Goal: Transaction & Acquisition: Purchase product/service

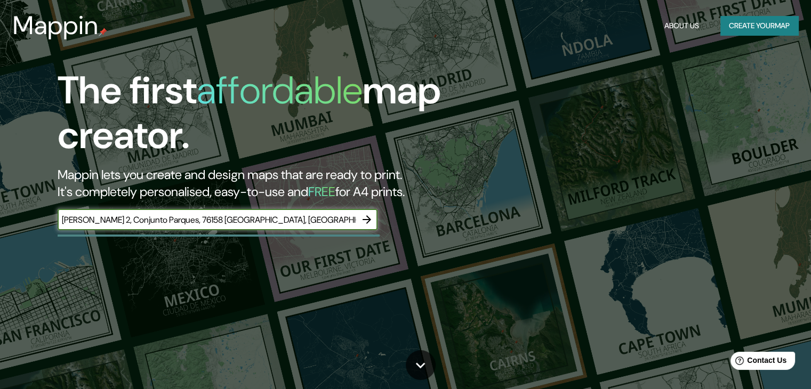
scroll to position [0, 4]
type input "[PERSON_NAME] 2, Conjunto Parques, 76158 [GEOGRAPHIC_DATA], [GEOGRAPHIC_DATA]."
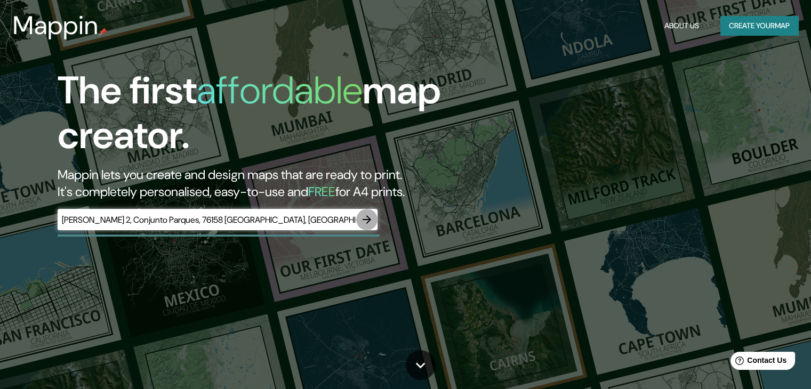
click at [366, 225] on icon "button" at bounding box center [367, 219] width 13 height 13
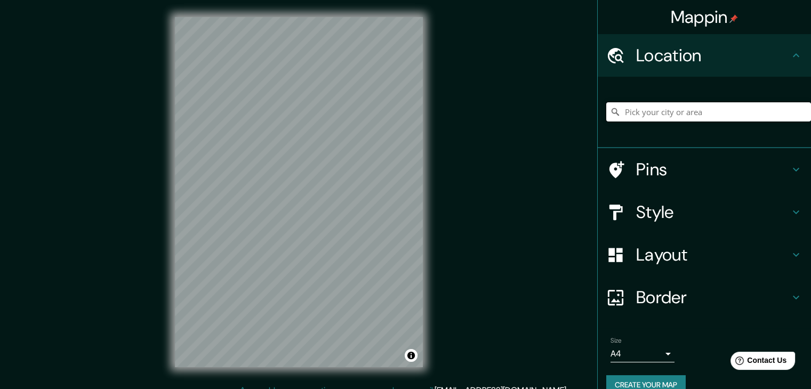
click at [624, 105] on input "Pick your city or area" at bounding box center [708, 111] width 205 height 19
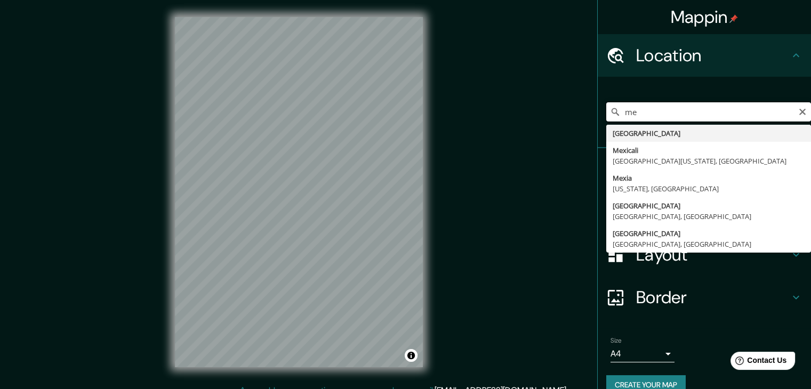
type input "m"
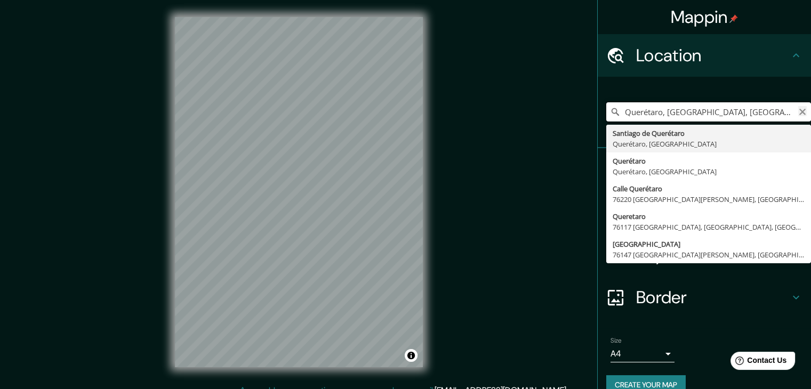
type input "Querétaro, [GEOGRAPHIC_DATA], [GEOGRAPHIC_DATA]"
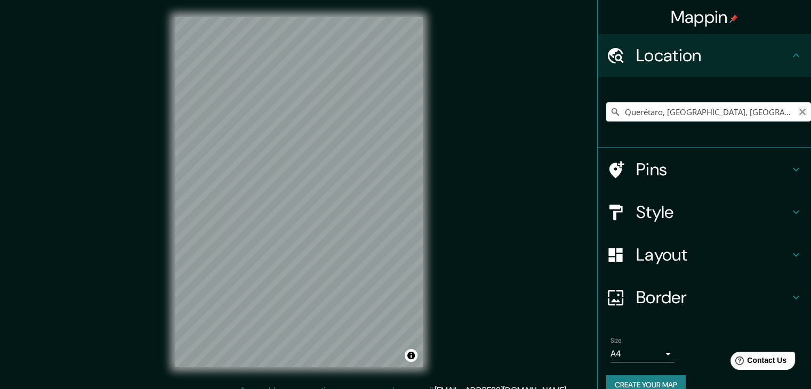
click at [800, 113] on icon "Clear" at bounding box center [803, 112] width 6 height 6
paste input "[PERSON_NAME] 2, Conjunto Parques, 76158 [GEOGRAPHIC_DATA], [GEOGRAPHIC_DATA]."
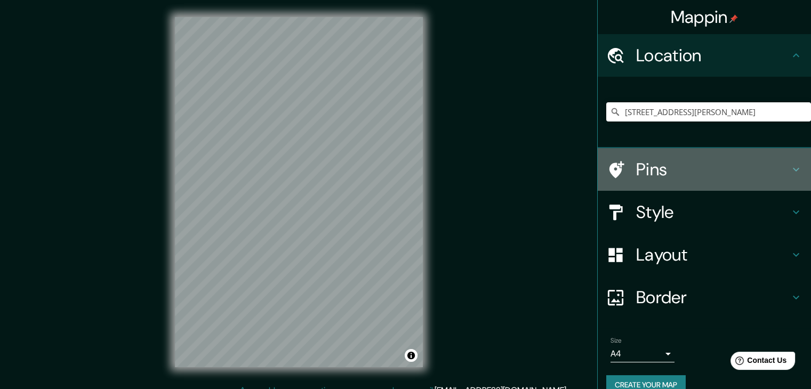
click at [610, 163] on icon at bounding box center [617, 169] width 15 height 17
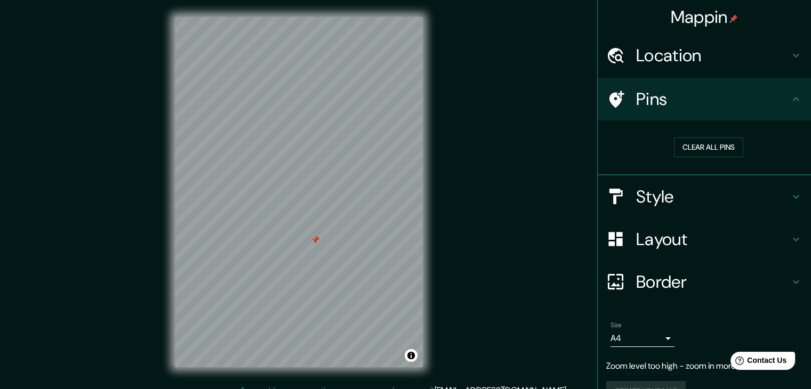
click at [645, 281] on h4 "Border" at bounding box center [713, 281] width 154 height 21
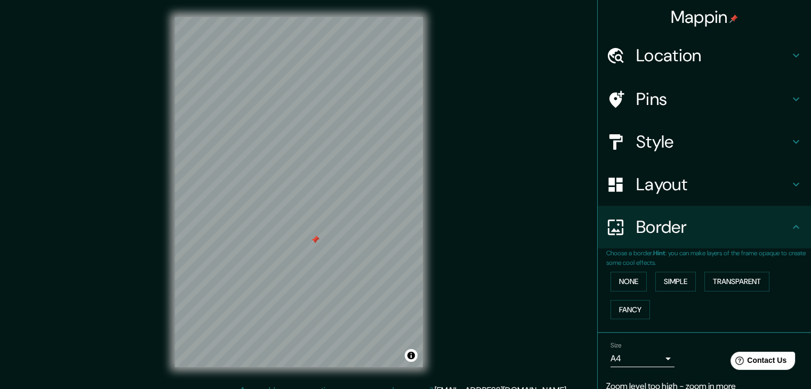
click at [647, 197] on div "Layout" at bounding box center [704, 184] width 213 height 43
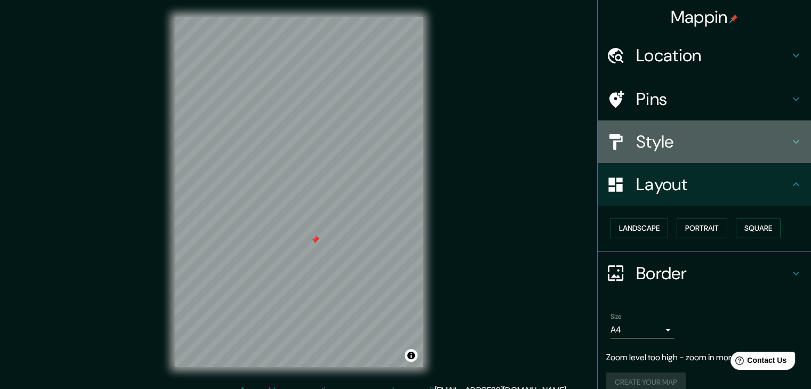
click at [641, 149] on h4 "Style" at bounding box center [713, 141] width 154 height 21
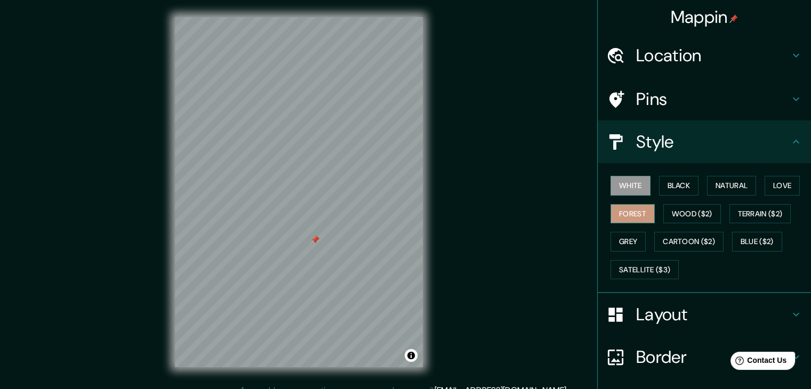
click at [624, 214] on button "Forest" at bounding box center [633, 214] width 44 height 20
drag, startPoint x: 610, startPoint y: 182, endPoint x: 600, endPoint y: 218, distance: 37.8
click at [606, 218] on div "White Black Natural Love Forest Wood ($2) Terrain ($2) Grey Cartoon ($2) Blue (…" at bounding box center [708, 228] width 205 height 112
click at [678, 180] on button "Black" at bounding box center [679, 186] width 40 height 20
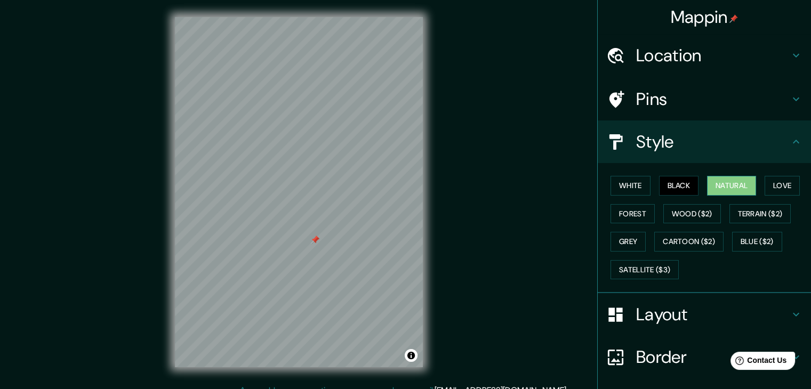
click at [713, 179] on button "Natural" at bounding box center [731, 186] width 49 height 20
click at [774, 181] on button "Love" at bounding box center [782, 186] width 35 height 20
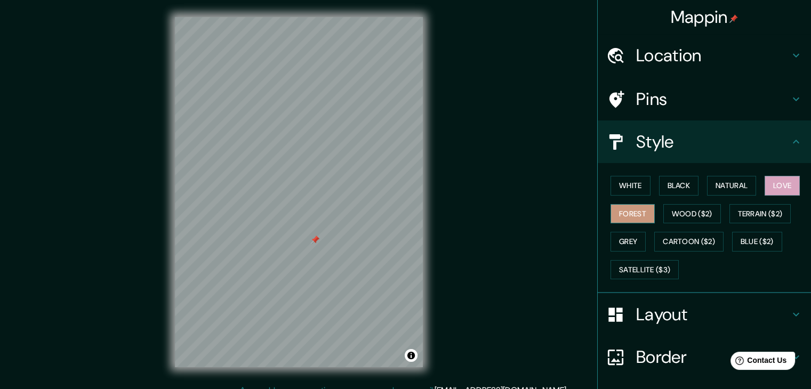
click at [619, 218] on button "Forest" at bounding box center [633, 214] width 44 height 20
click at [664, 211] on button "Wood ($2)" at bounding box center [693, 214] width 58 height 20
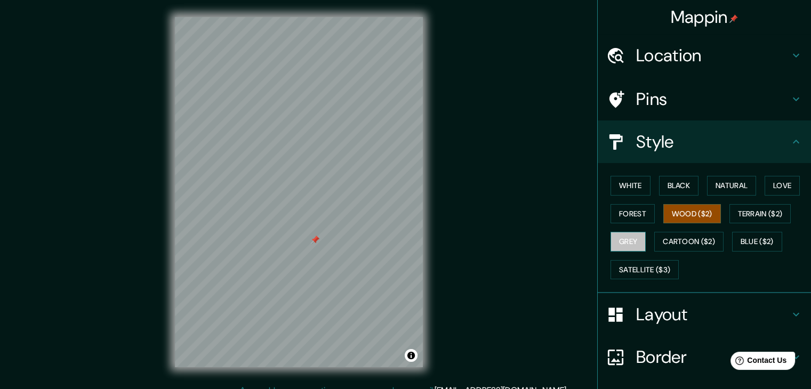
click at [623, 246] on button "Grey" at bounding box center [628, 242] width 35 height 20
click at [778, 186] on button "Love" at bounding box center [782, 186] width 35 height 20
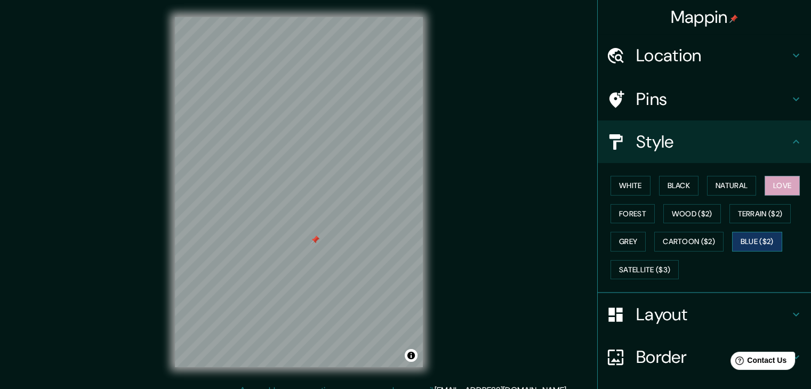
click at [750, 243] on button "Blue ($2)" at bounding box center [757, 242] width 50 height 20
click at [668, 278] on button "Satellite ($3)" at bounding box center [645, 270] width 68 height 20
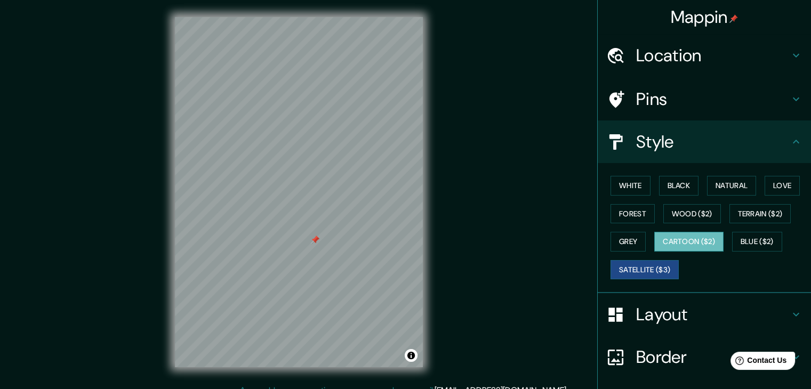
click at [698, 243] on button "Cartoon ($2)" at bounding box center [688, 242] width 69 height 20
click at [616, 240] on button "Grey" at bounding box center [628, 242] width 35 height 20
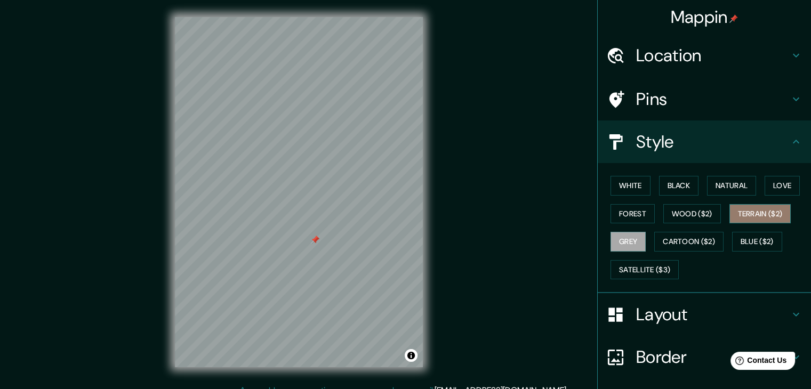
click at [737, 210] on button "Terrain ($2)" at bounding box center [761, 214] width 62 height 20
click at [689, 212] on button "Wood ($2)" at bounding box center [693, 214] width 58 height 20
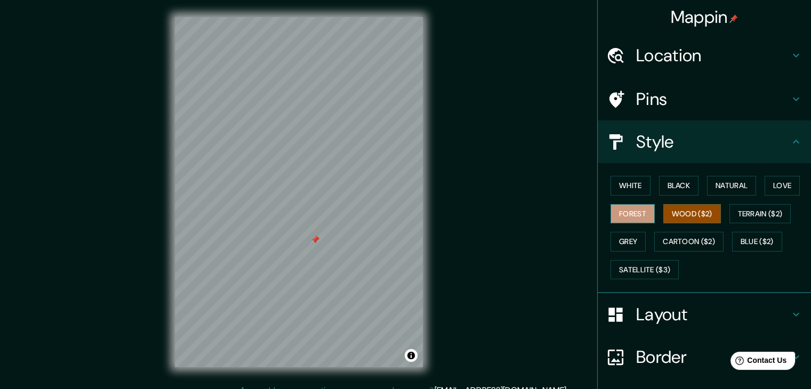
click at [622, 206] on button "Forest" at bounding box center [633, 214] width 44 height 20
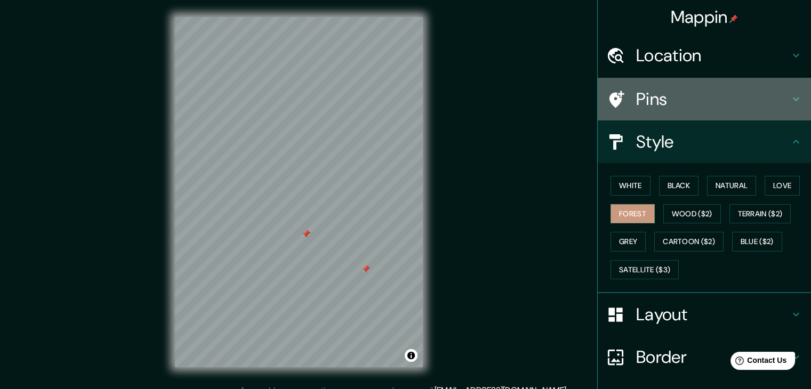
click at [649, 106] on h4 "Pins" at bounding box center [713, 99] width 154 height 21
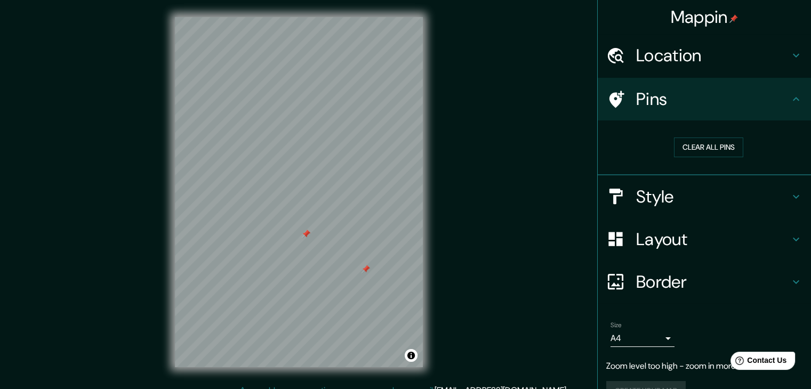
click at [369, 269] on div at bounding box center [366, 269] width 9 height 9
click at [361, 238] on div at bounding box center [362, 240] width 9 height 9
click at [361, 238] on div at bounding box center [361, 240] width 9 height 9
click at [367, 234] on div at bounding box center [365, 234] width 9 height 9
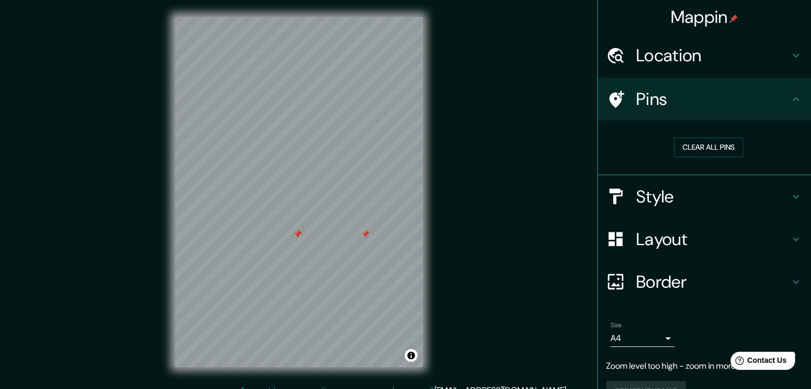
click at [367, 234] on div at bounding box center [365, 234] width 9 height 9
click at [365, 238] on div at bounding box center [366, 238] width 9 height 9
click at [363, 238] on div at bounding box center [366, 238] width 9 height 9
click at [623, 43] on div "Location" at bounding box center [704, 55] width 213 height 43
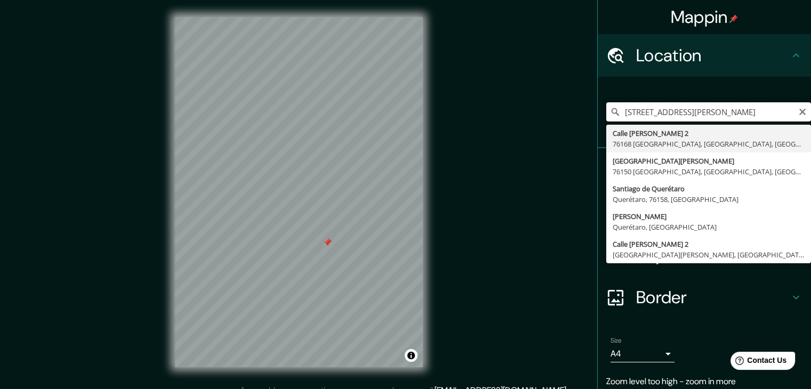
click at [632, 110] on input "[STREET_ADDRESS][PERSON_NAME]" at bounding box center [708, 111] width 205 height 19
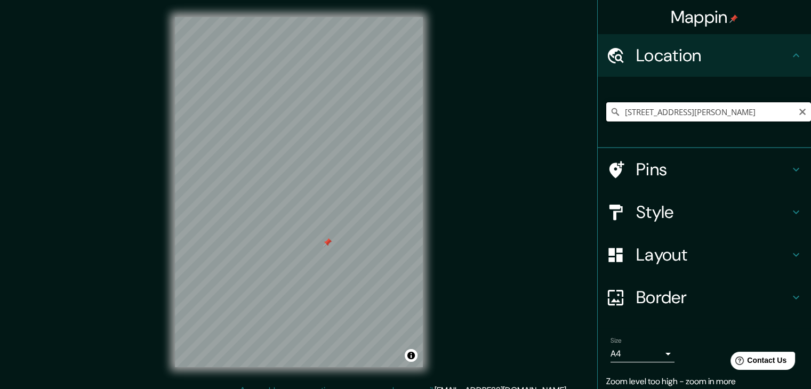
click at [764, 111] on input "[STREET_ADDRESS][PERSON_NAME]" at bounding box center [708, 111] width 205 height 19
click at [765, 111] on input "[STREET_ADDRESS][PERSON_NAME]" at bounding box center [708, 111] width 205 height 19
click at [787, 113] on input "[STREET_ADDRESS][PERSON_NAME]" at bounding box center [708, 111] width 205 height 19
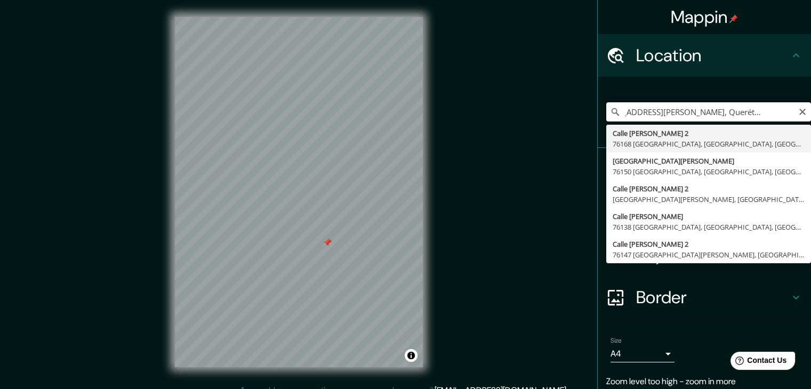
type input "[STREET_ADDRESS][PERSON_NAME]"
click at [330, 192] on div at bounding box center [331, 189] width 9 height 9
click at [253, 182] on div at bounding box center [252, 180] width 9 height 9
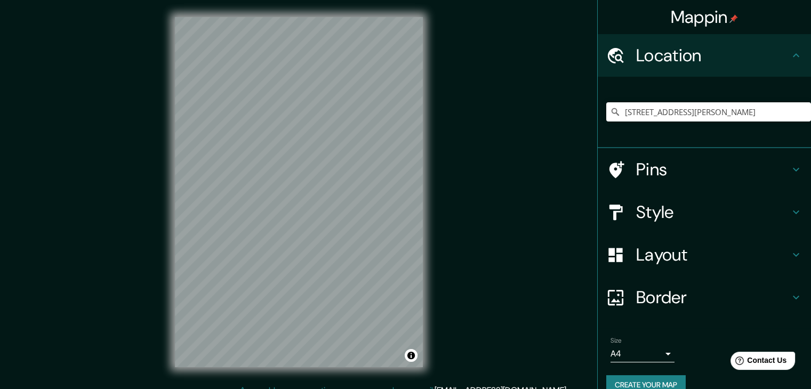
click at [639, 210] on h4 "Style" at bounding box center [713, 212] width 154 height 21
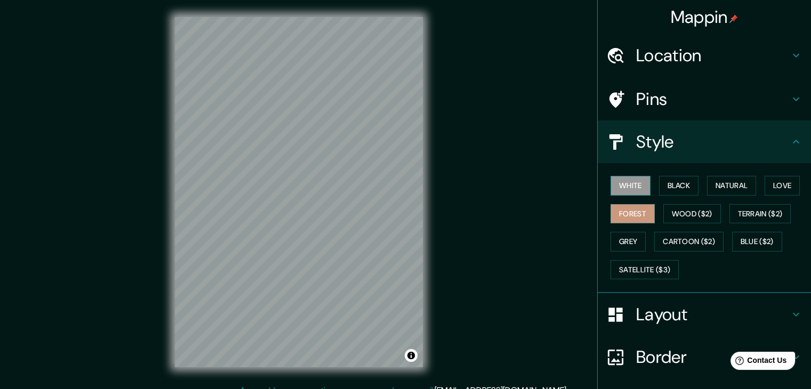
click at [621, 187] on button "White" at bounding box center [631, 186] width 40 height 20
click at [707, 187] on button "Natural" at bounding box center [731, 186] width 49 height 20
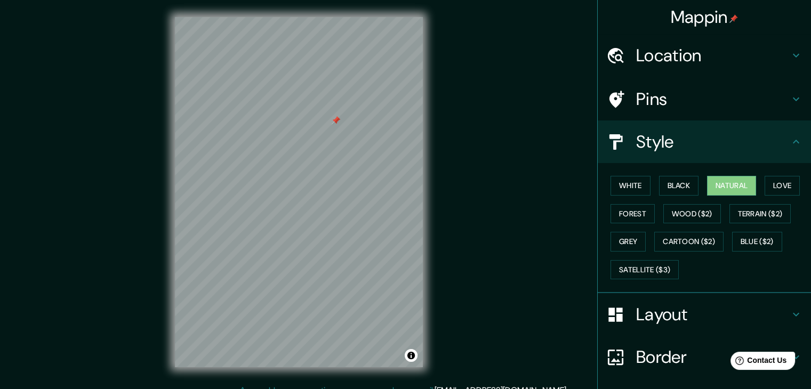
click at [337, 123] on div at bounding box center [336, 120] width 9 height 9
click at [333, 120] on div at bounding box center [336, 120] width 9 height 9
click at [357, 210] on div at bounding box center [360, 207] width 9 height 9
click at [358, 208] on div at bounding box center [360, 207] width 9 height 9
click at [618, 219] on button "Forest" at bounding box center [633, 214] width 44 height 20
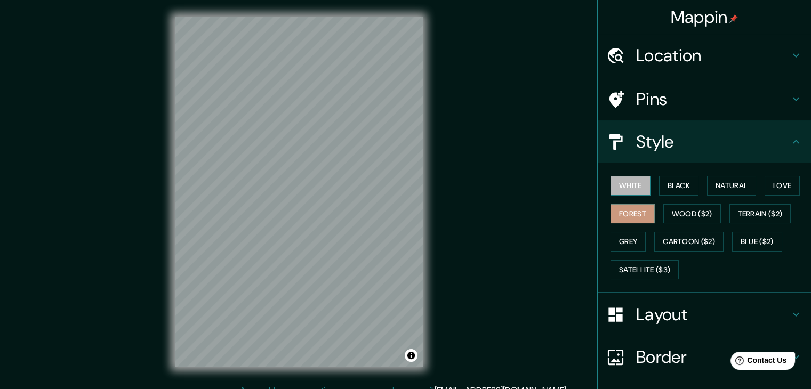
click at [627, 189] on button "White" at bounding box center [631, 186] width 40 height 20
click at [681, 182] on button "Black" at bounding box center [679, 186] width 40 height 20
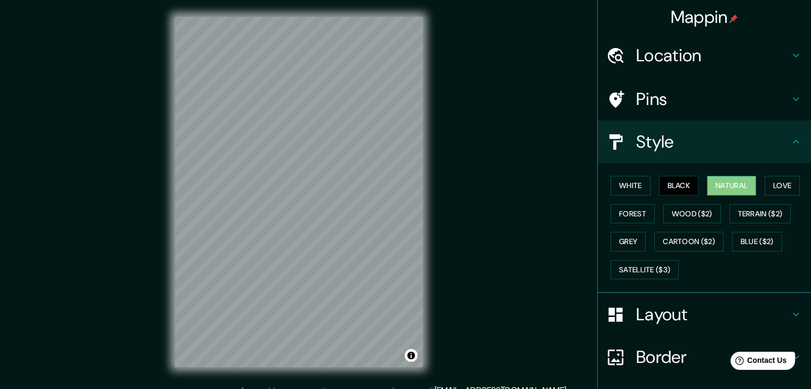
click at [707, 187] on button "Natural" at bounding box center [731, 186] width 49 height 20
click at [615, 189] on button "White" at bounding box center [631, 186] width 40 height 20
click at [736, 190] on button "Natural" at bounding box center [731, 186] width 49 height 20
